Goal: Task Accomplishment & Management: Manage account settings

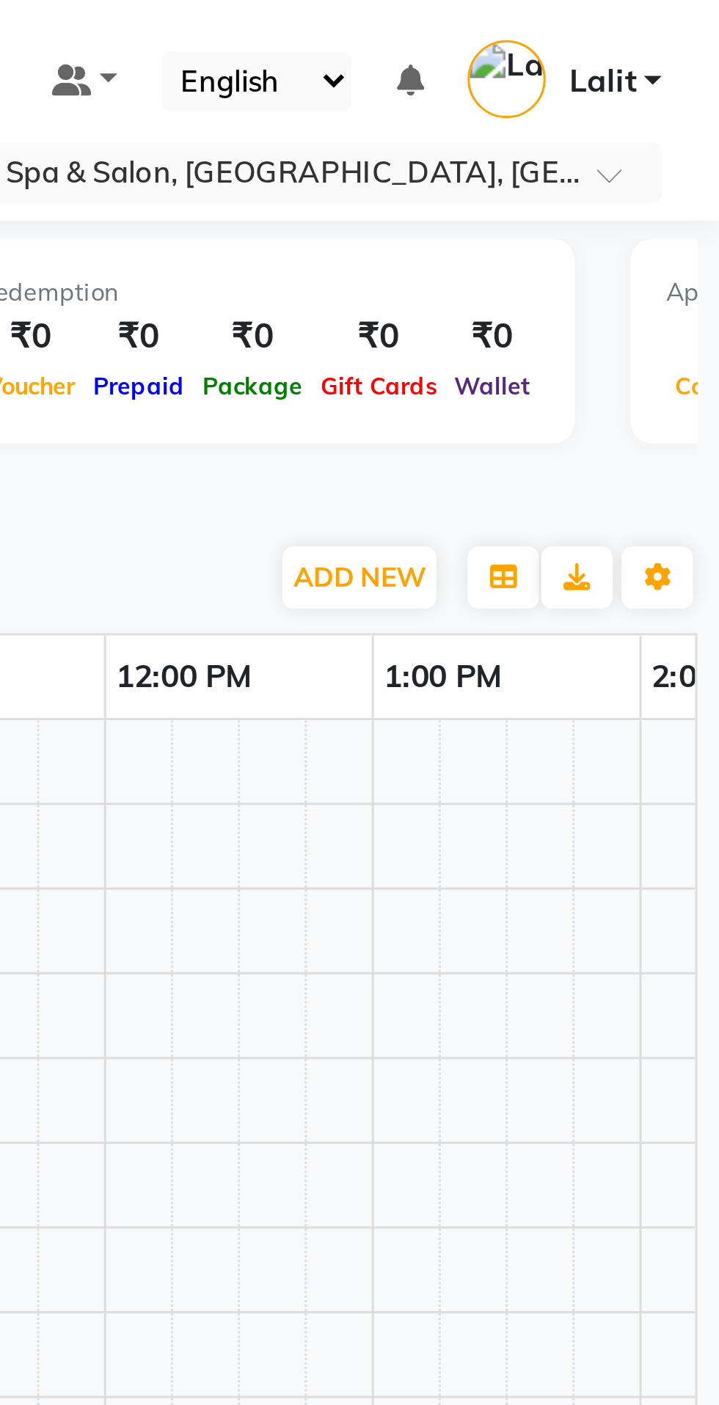
click at [670, 37] on link "Lalit" at bounding box center [668, 27] width 64 height 24
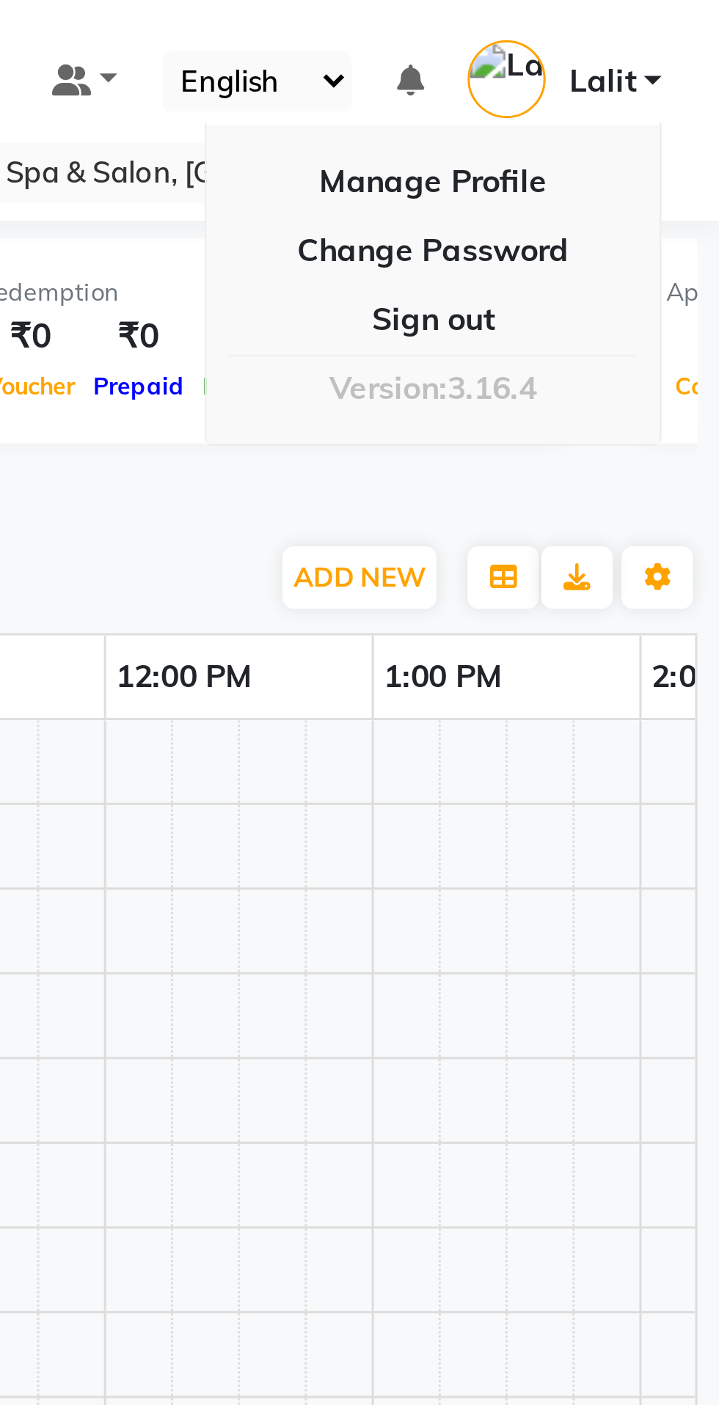
click at [564, 177] on div "Filter Therapist Select All ACHUI AMRITA RAI CHIKAMBE SANGMA DEEPA FATIMA JENNI…" at bounding box center [381, 189] width 660 height 25
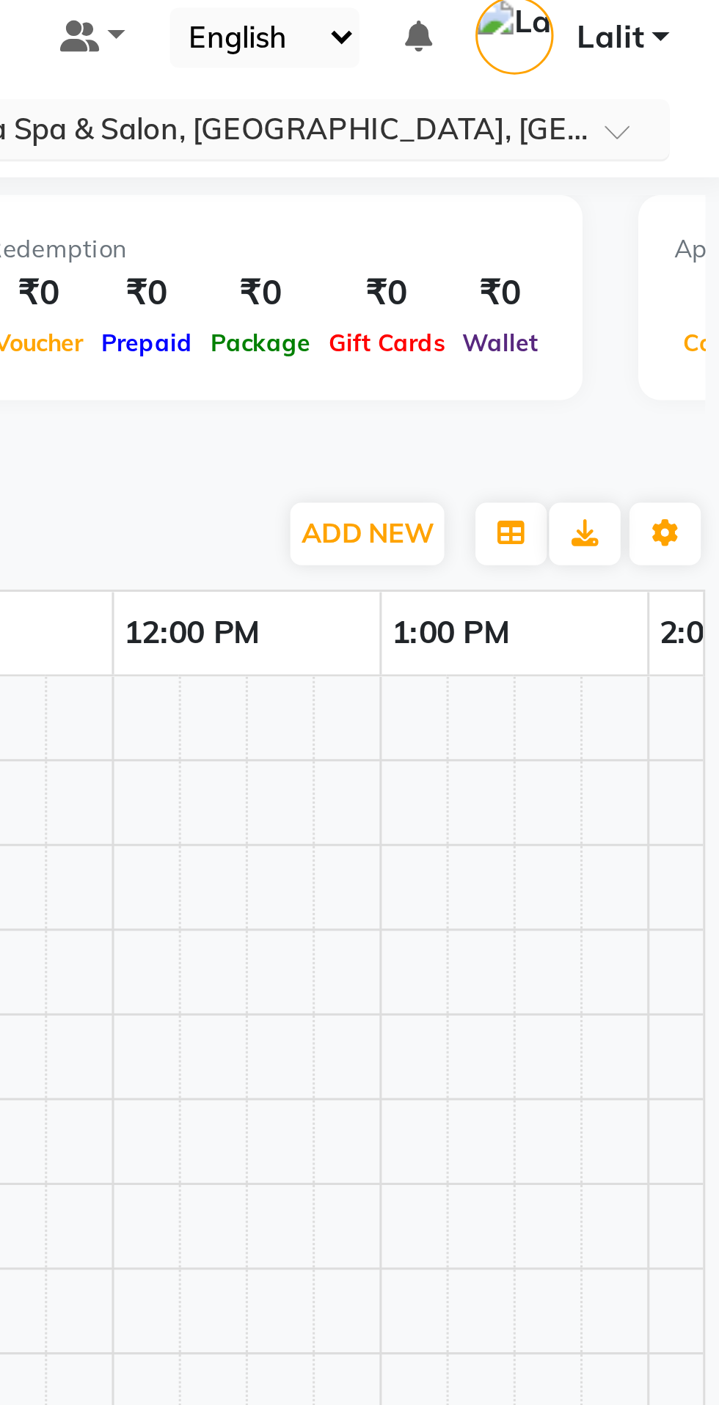
click at [658, 51] on input "text" at bounding box center [556, 58] width 213 height 15
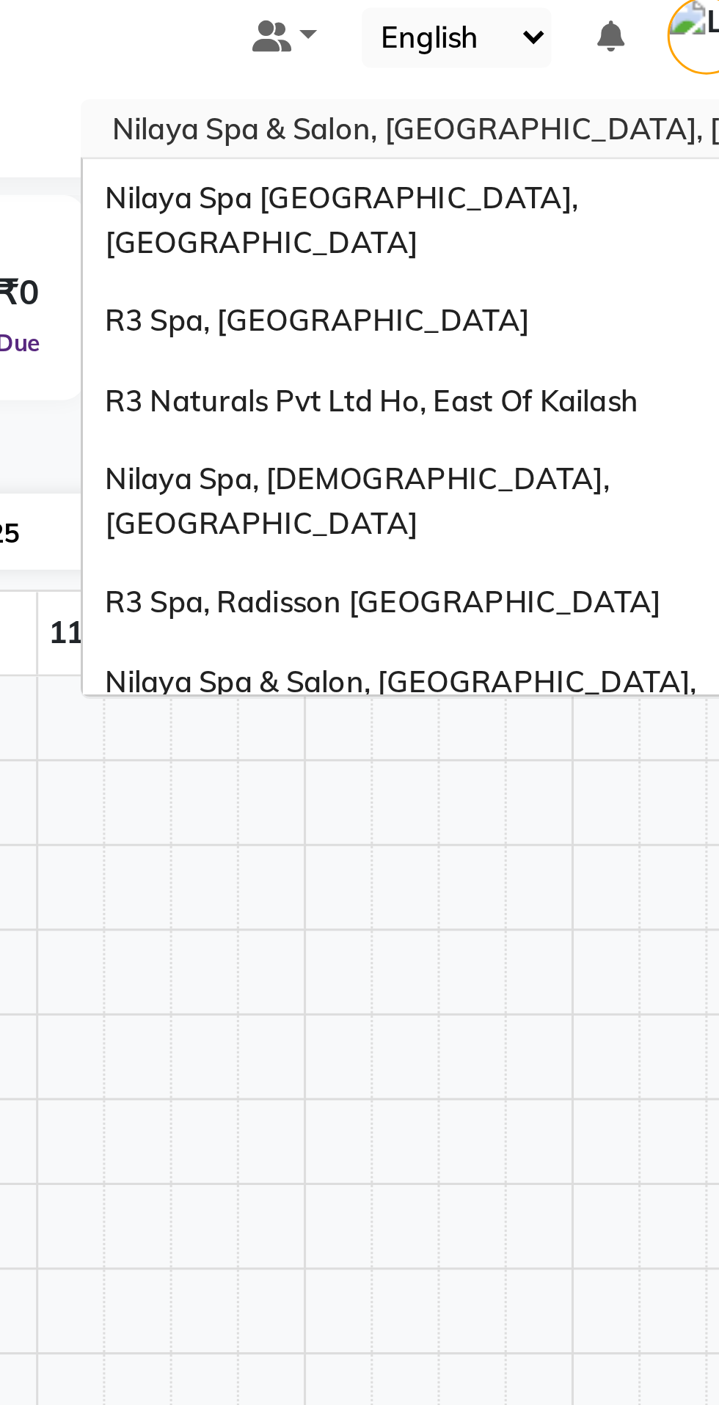
scroll to position [202, 0]
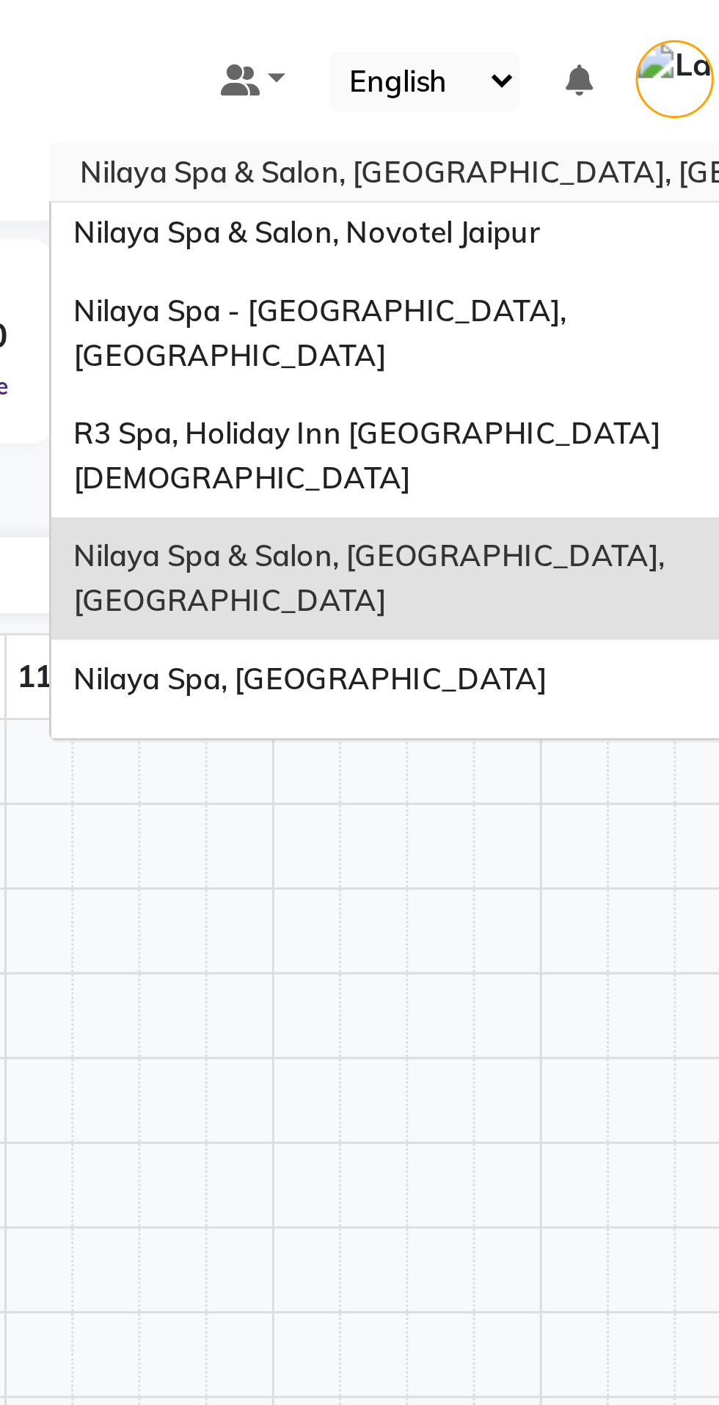
type input "j"
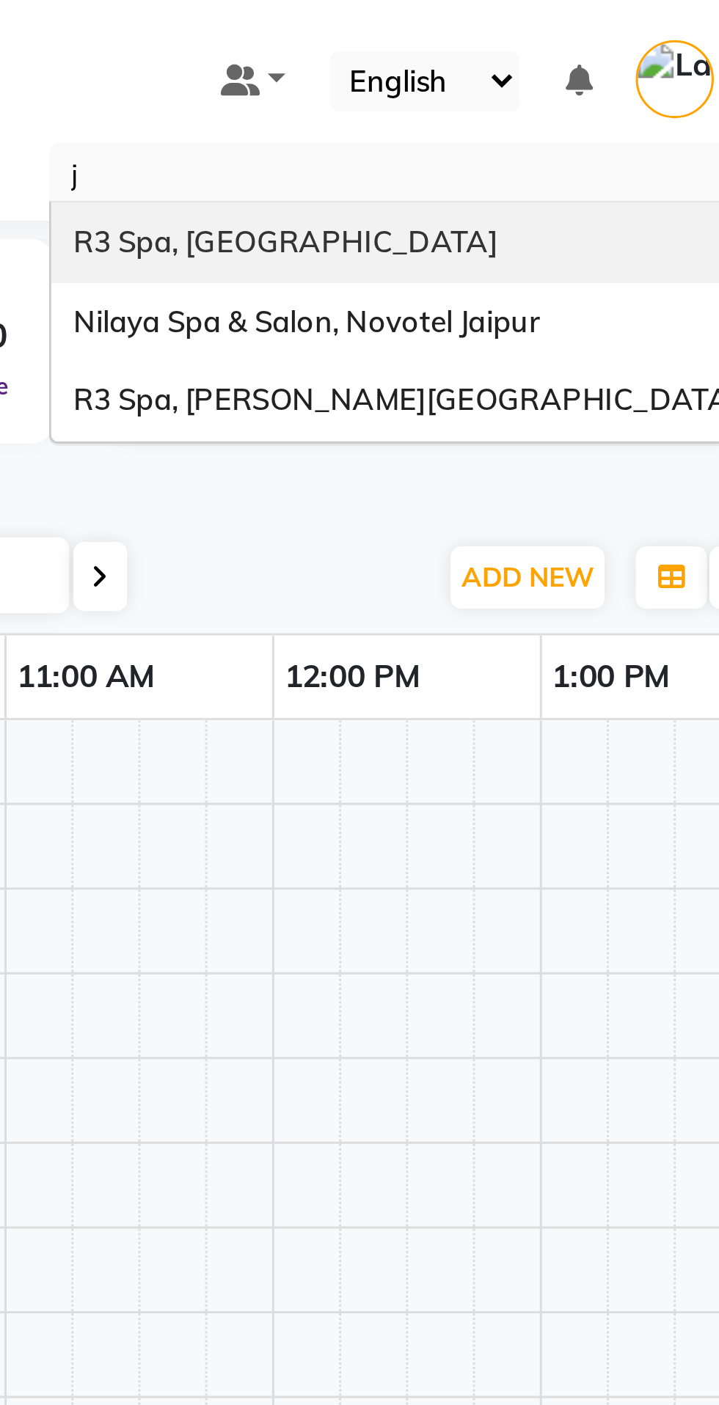
click at [598, 101] on span "Nilaya Spa & Salon, Novotel Jaipur" at bounding box center [527, 106] width 153 height 12
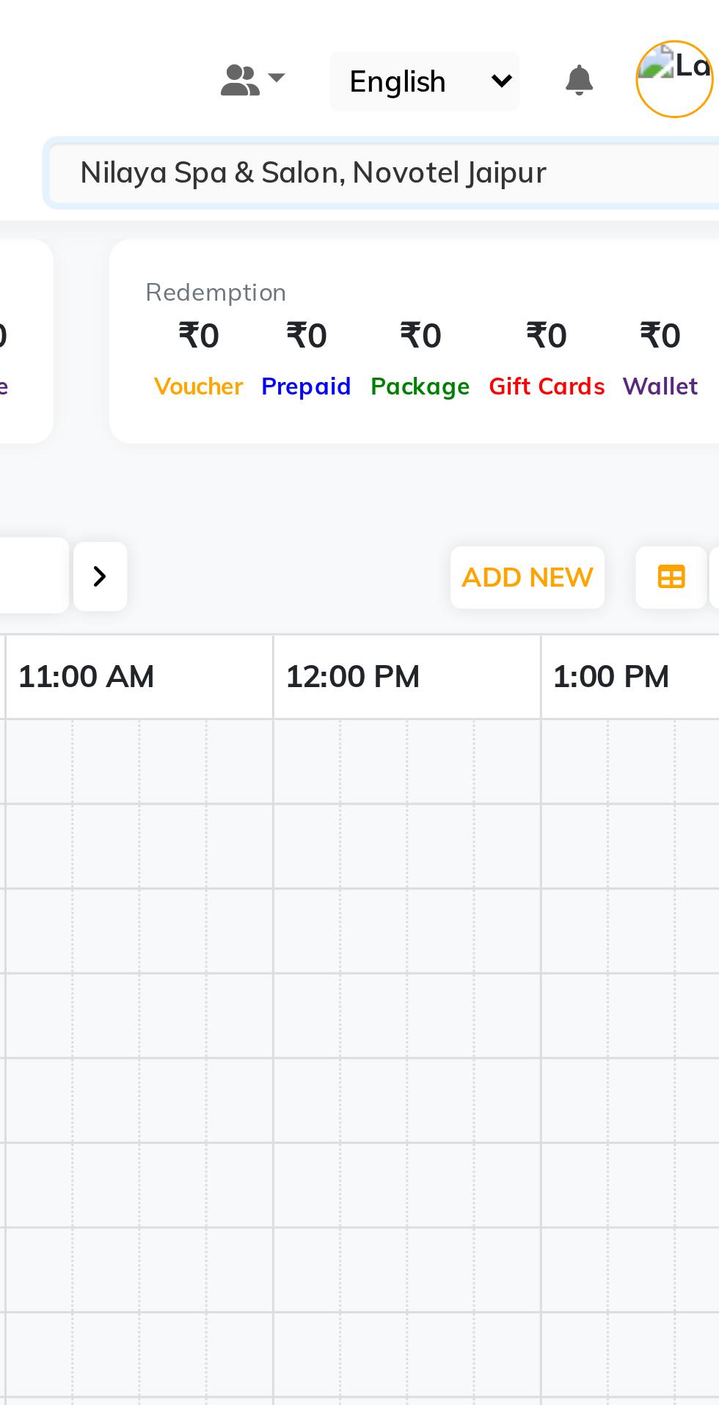
click at [627, 157] on div at bounding box center [381, 160] width 660 height 15
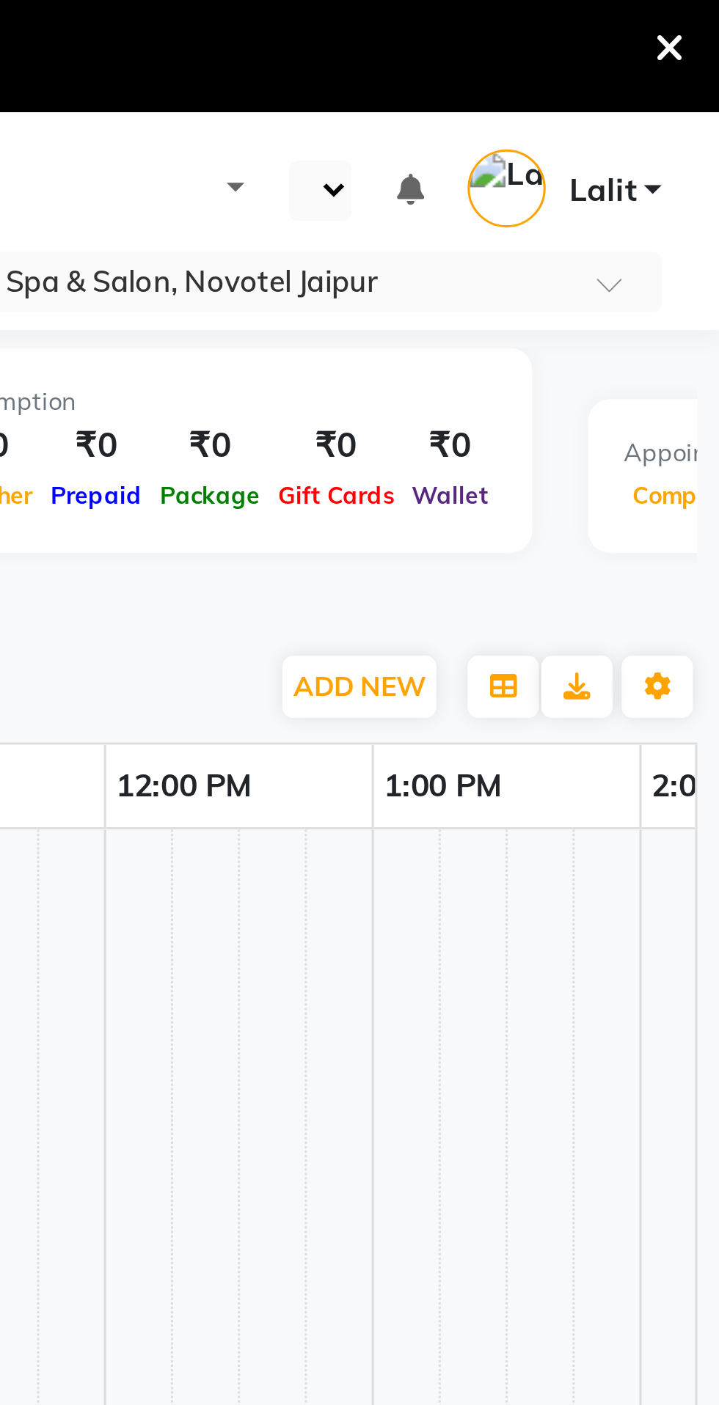
select select "en"
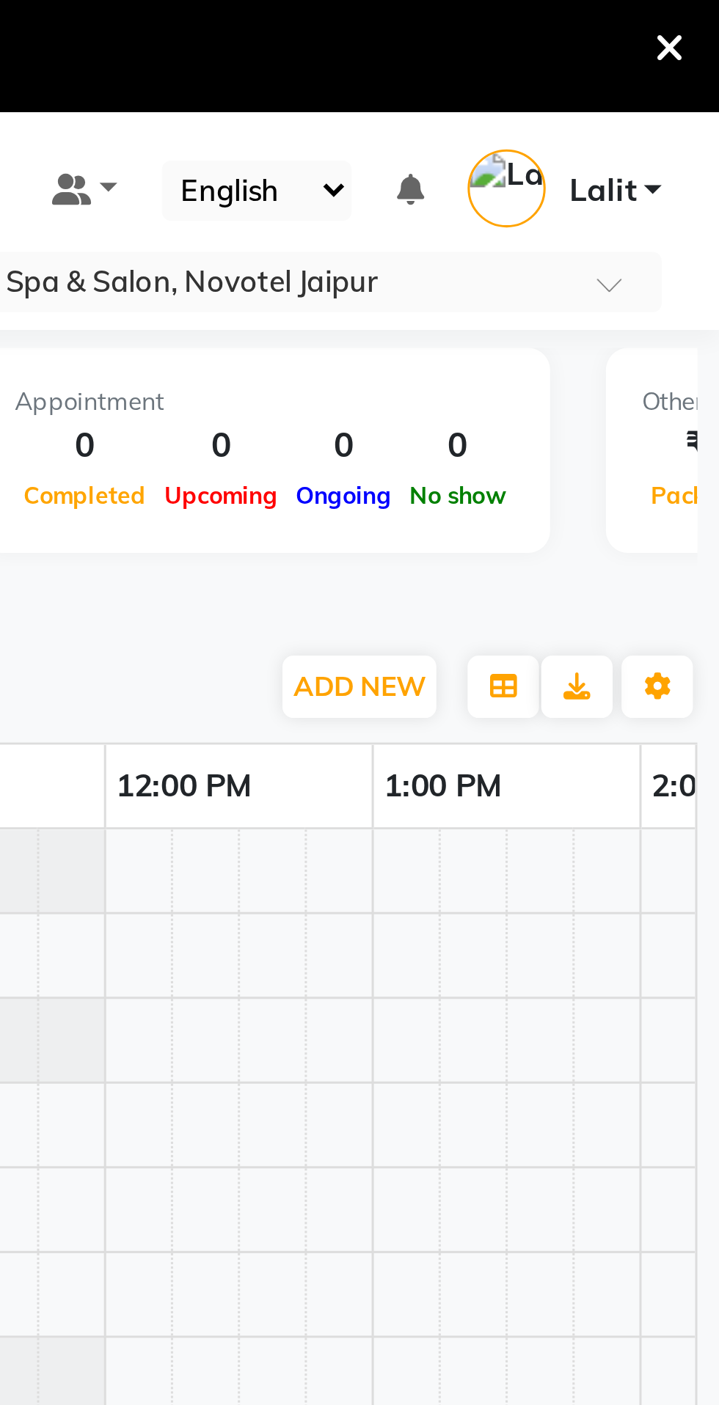
click at [702, 15] on icon at bounding box center [702, 16] width 10 height 13
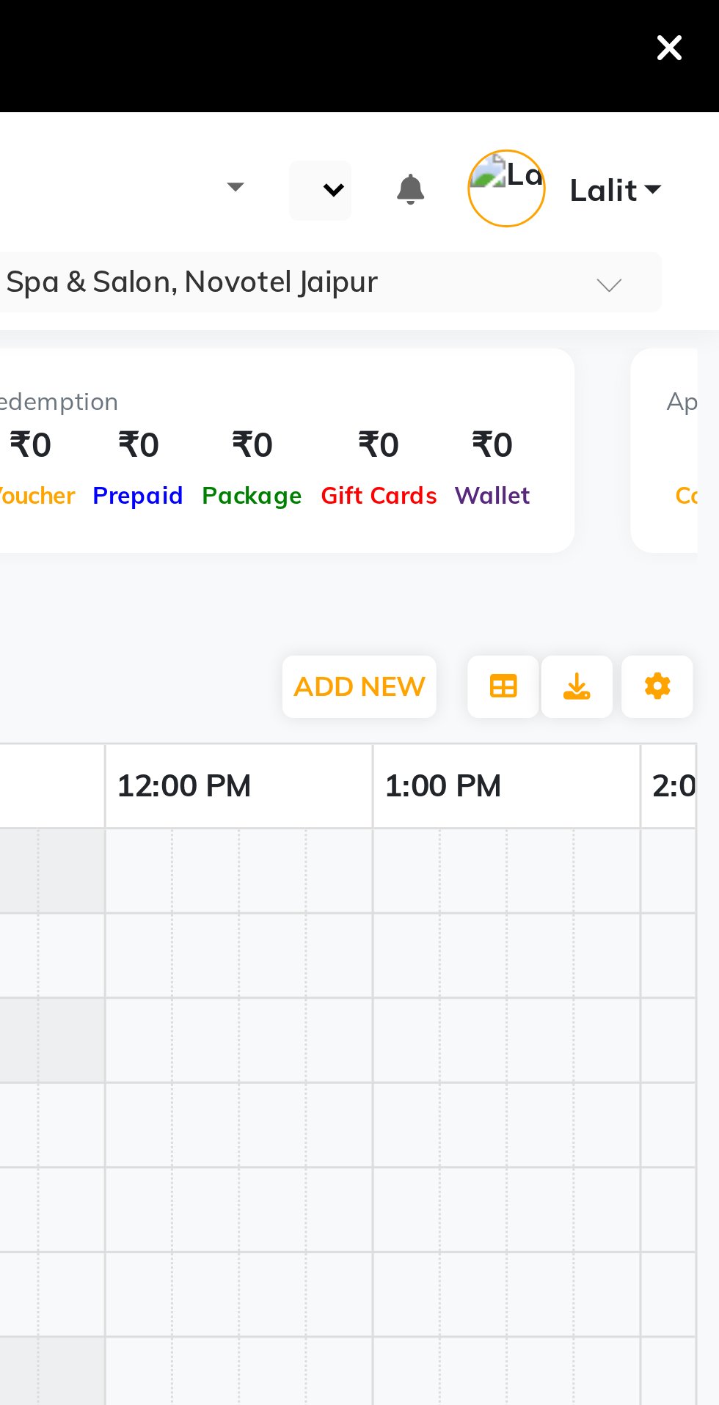
select select "en"
click at [701, 15] on icon at bounding box center [702, 16] width 10 height 13
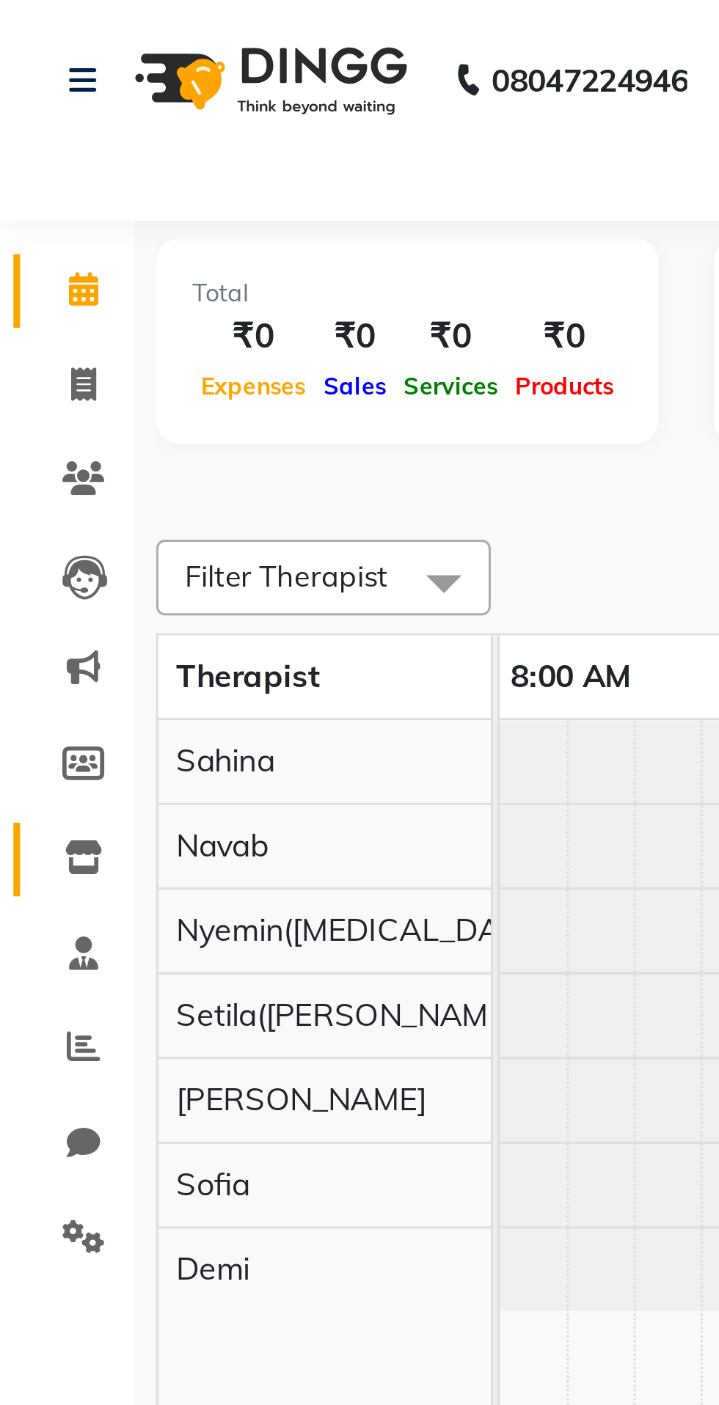
click at [28, 274] on link "Inventory" at bounding box center [21, 283] width 35 height 24
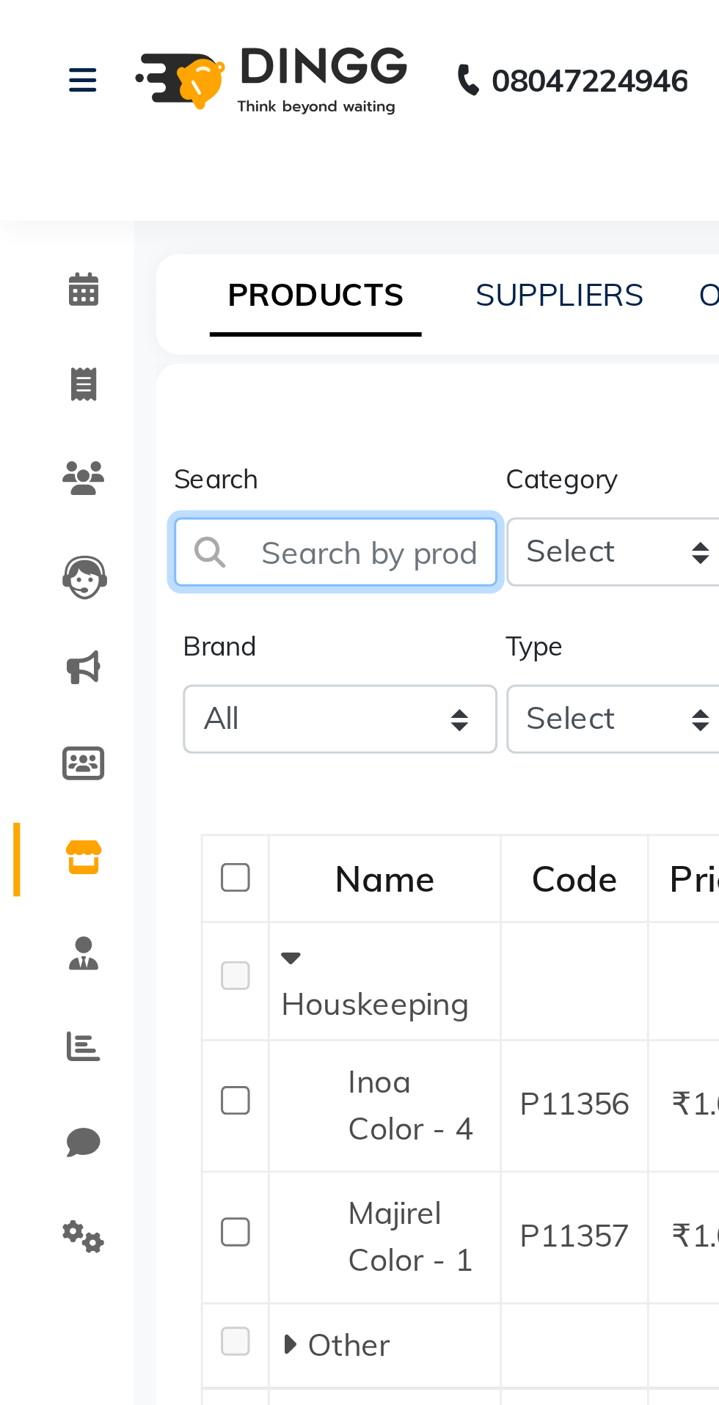
click at [135, 182] on input "text" at bounding box center [110, 181] width 106 height 23
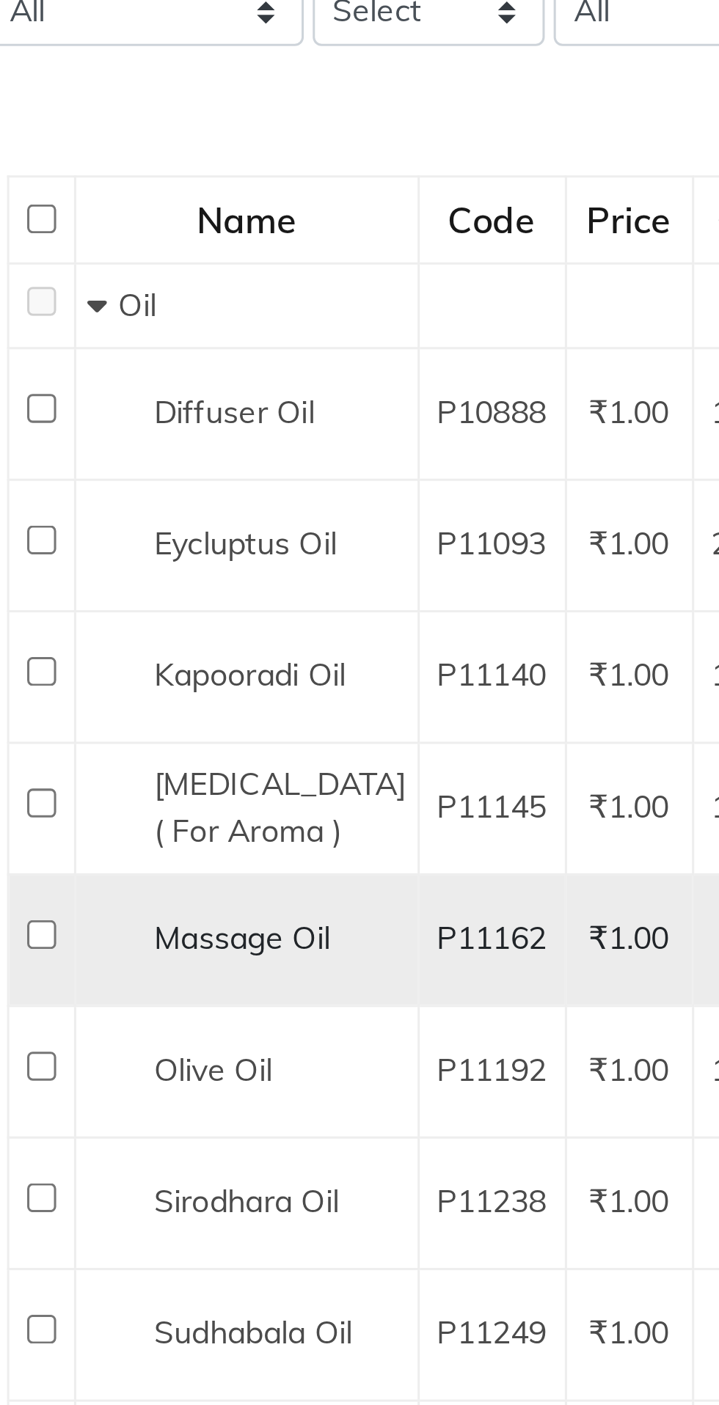
type input "oil"
click at [147, 548] on span "Massage Oil" at bounding box center [143, 541] width 58 height 13
select select
click at [133, 548] on span "Massage Oil" at bounding box center [143, 541] width 58 height 13
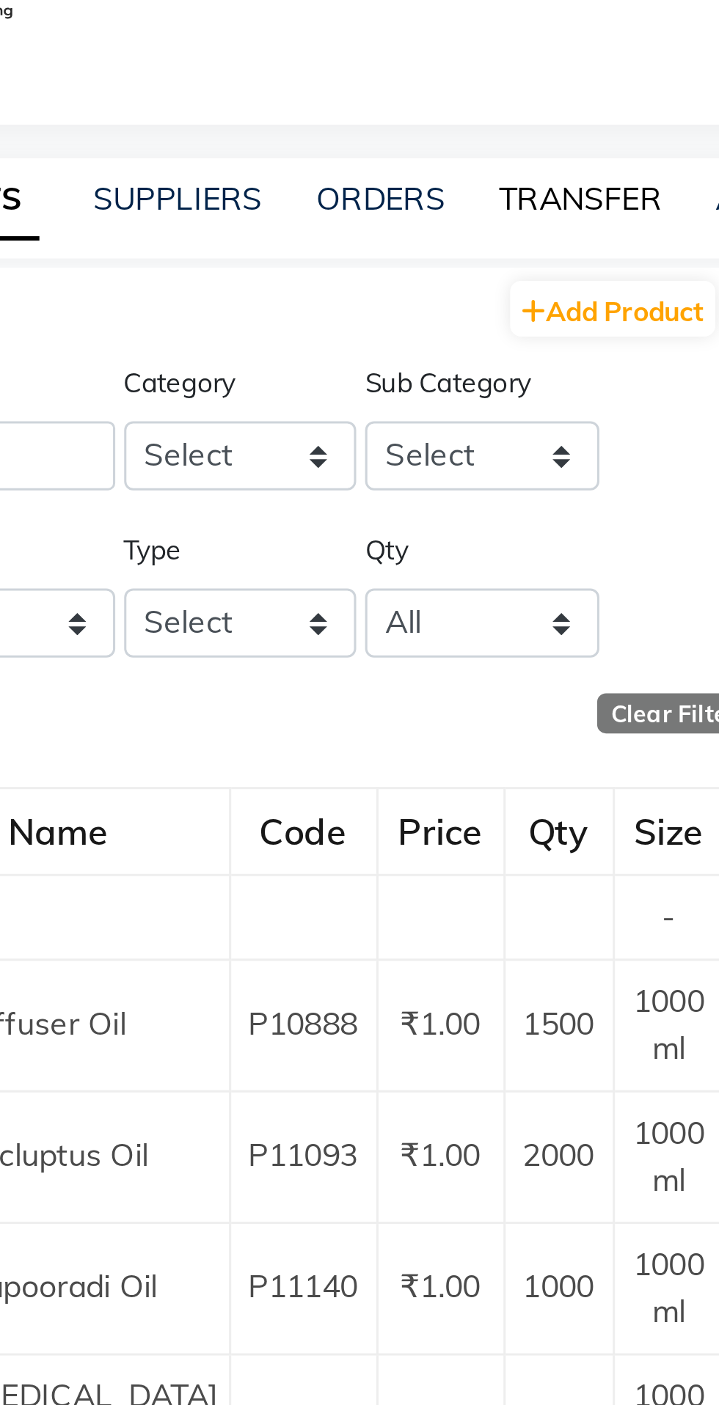
click at [327, 92] on link "TRANSFER" at bounding box center [317, 96] width 54 height 13
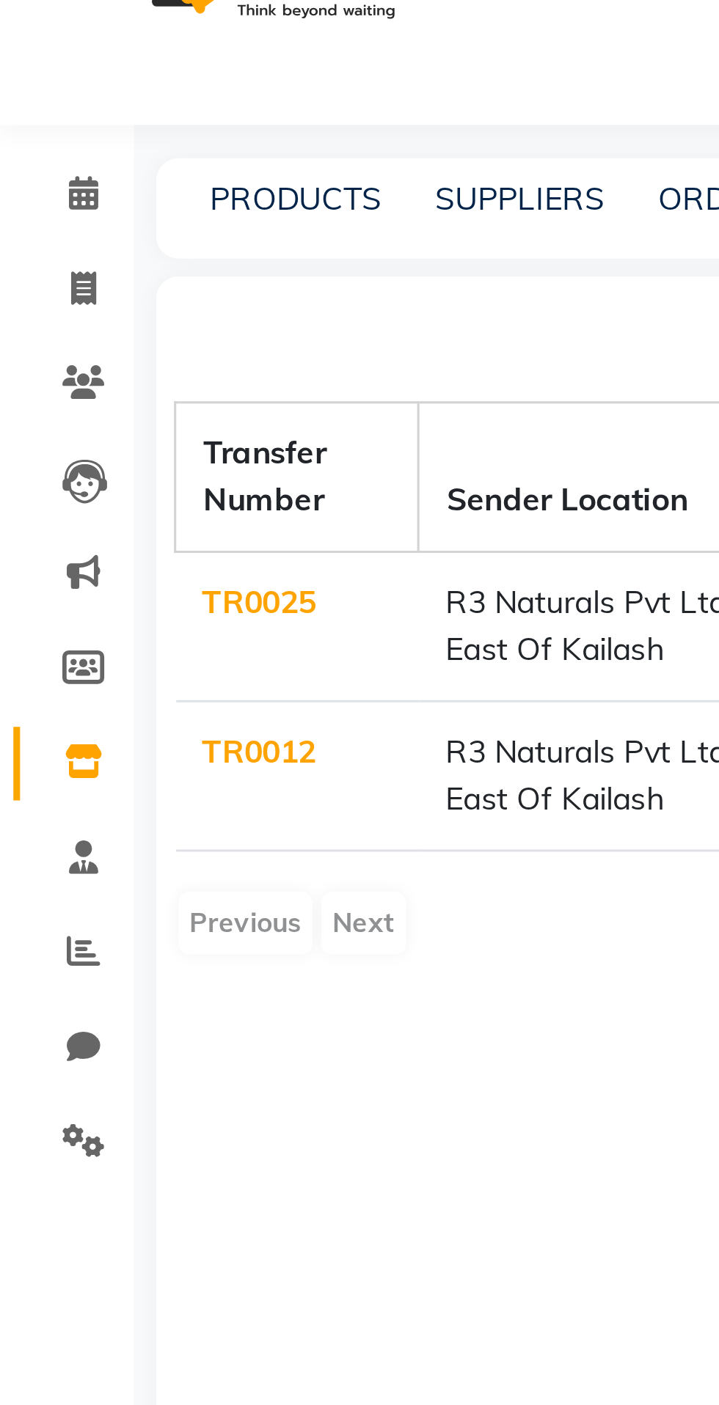
click at [94, 232] on link "TR0025" at bounding box center [85, 229] width 37 height 13
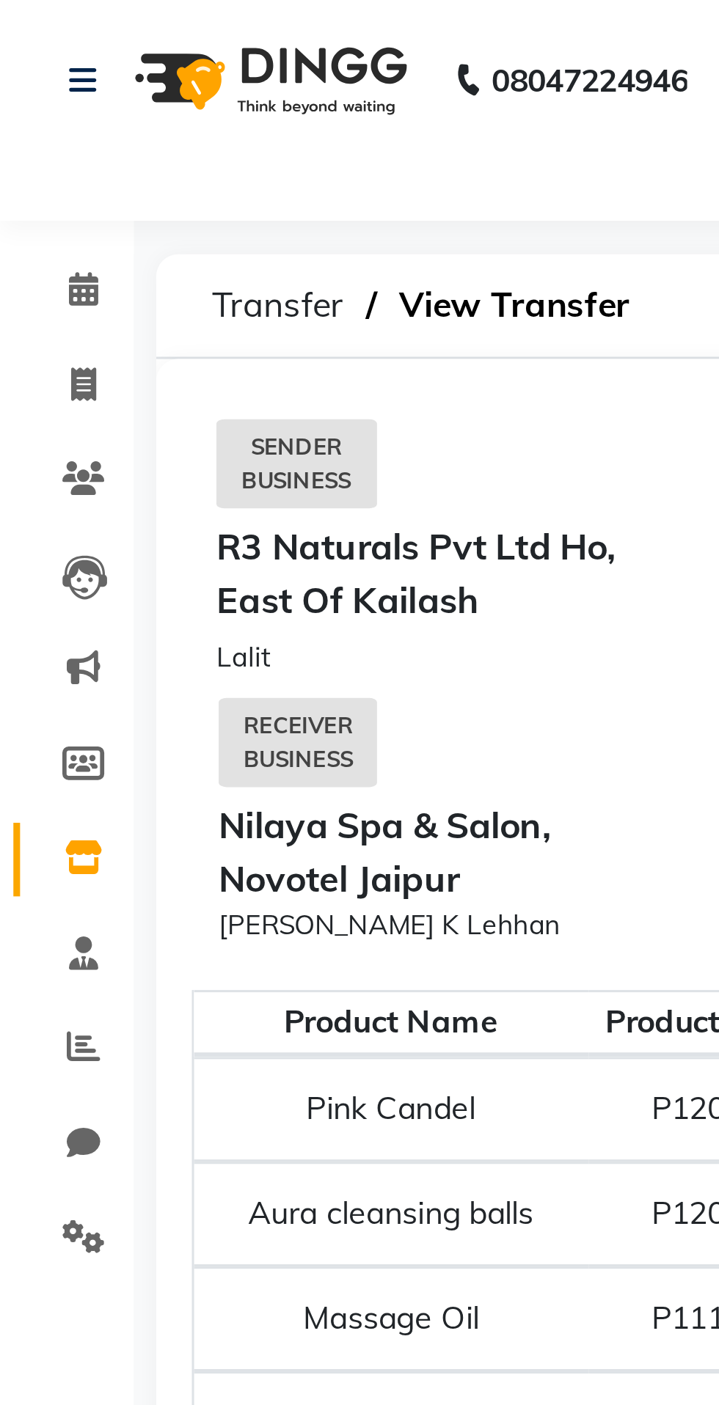
click at [112, 257] on div "Receiver Business" at bounding box center [98, 244] width 52 height 29
click at [106, 244] on div "Receiver Business" at bounding box center [98, 244] width 52 height 29
click at [161, 298] on div "Munish K Lehhan" at bounding box center [226, 304] width 308 height 13
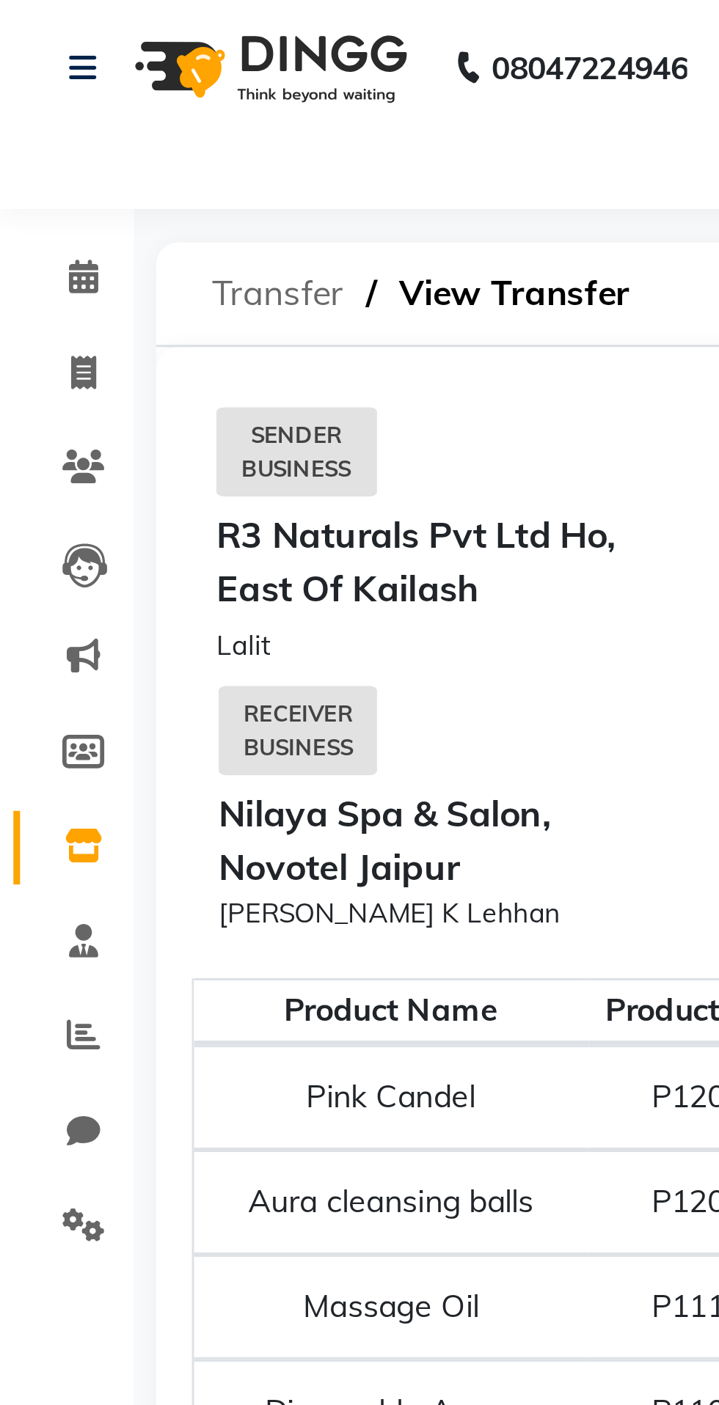
click at [92, 98] on span "Transfer" at bounding box center [91, 100] width 58 height 26
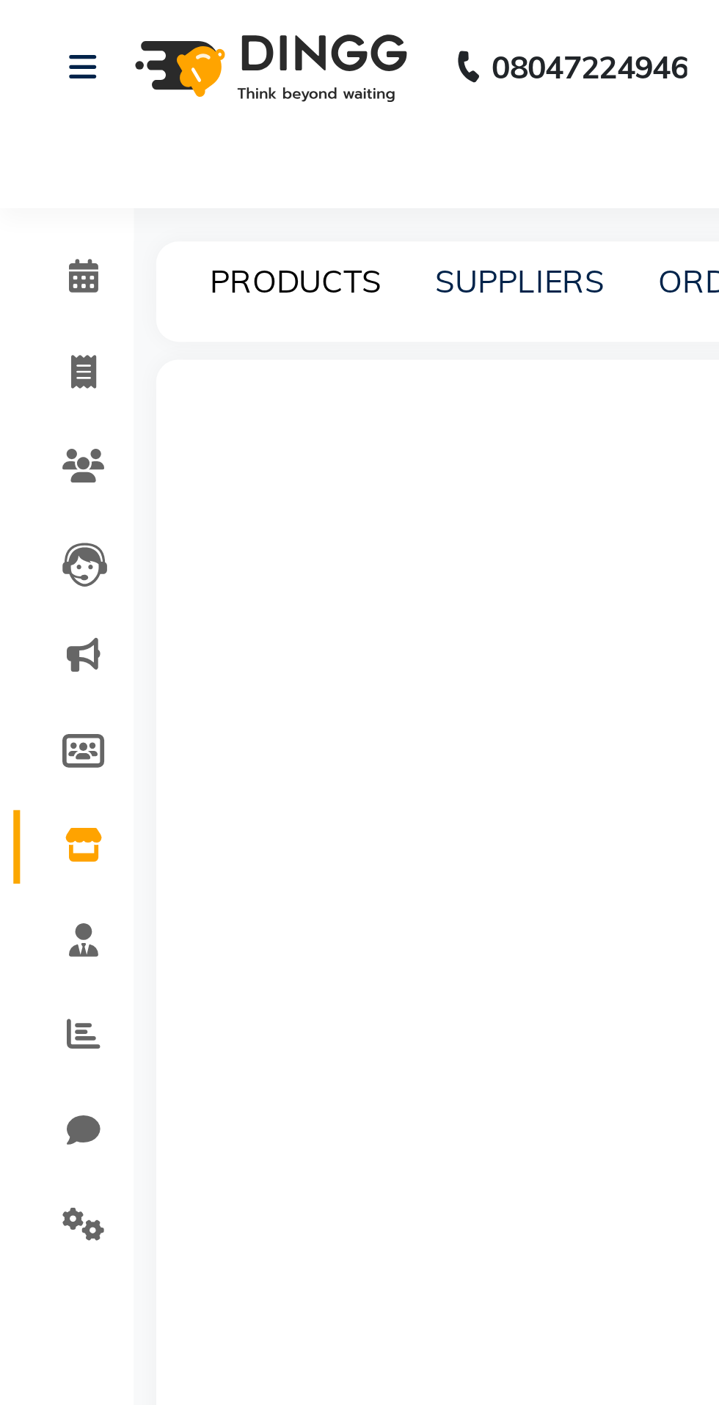
click at [101, 94] on link "PRODUCTS" at bounding box center [97, 96] width 56 height 13
